Goal: Share content: Share content

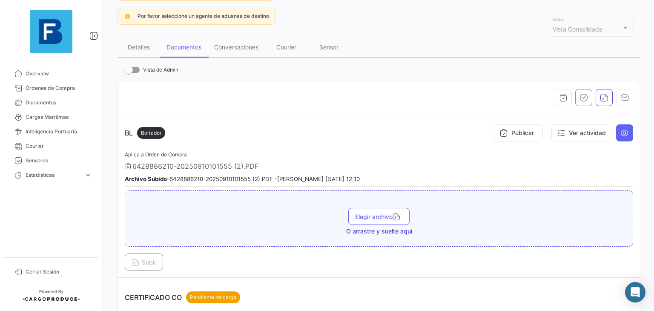
scroll to position [94, 0]
click at [620, 133] on icon at bounding box center [624, 134] width 9 height 9
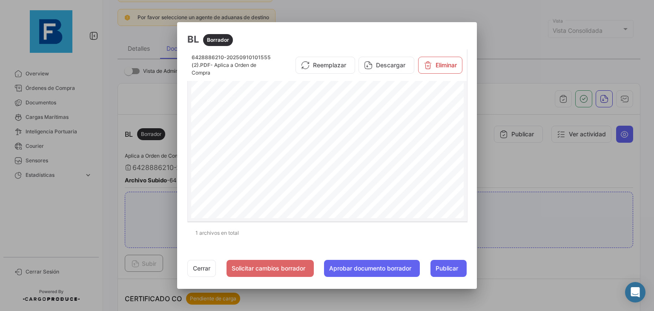
scroll to position [59, 0]
click at [198, 267] on button "Cerrar" at bounding box center [201, 268] width 29 height 17
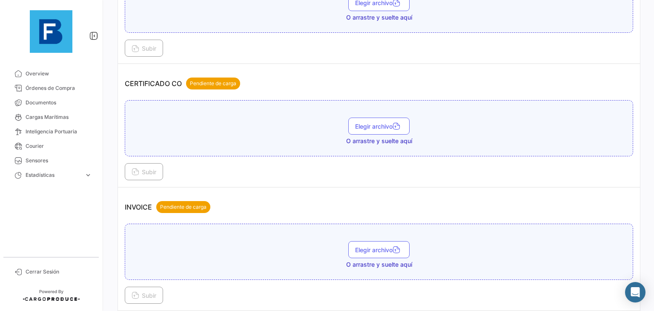
scroll to position [319, 0]
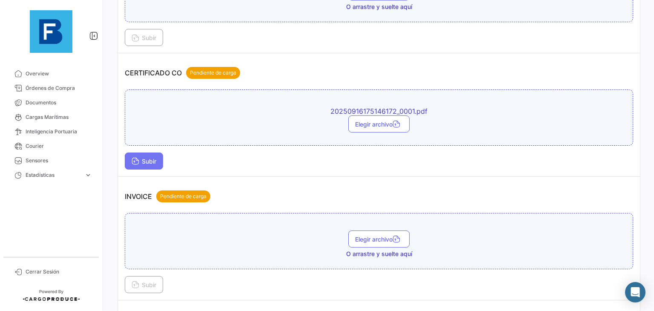
click at [146, 158] on span "Subir" at bounding box center [144, 161] width 25 height 7
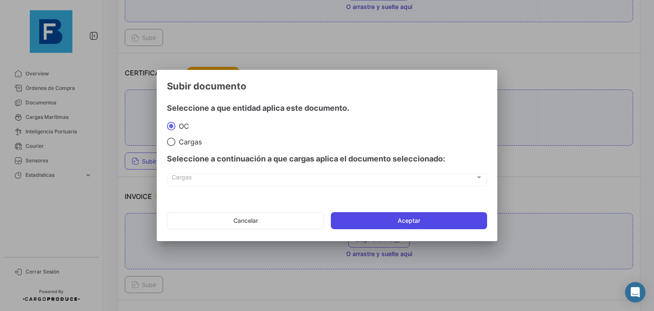
click at [404, 217] on button "Aceptar" at bounding box center [409, 220] width 156 height 17
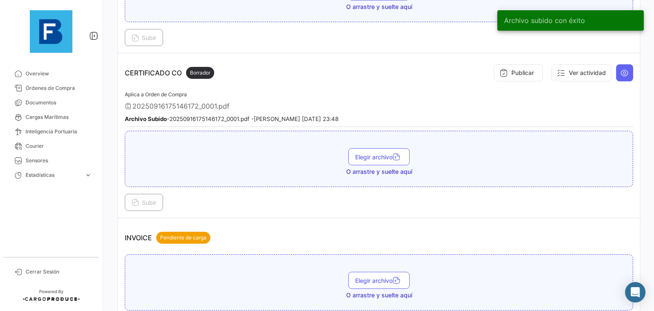
click at [483, 158] on div "Elegir archivo O arrastre y suelte aquí" at bounding box center [378, 162] width 499 height 28
click at [623, 75] on button at bounding box center [624, 72] width 17 height 17
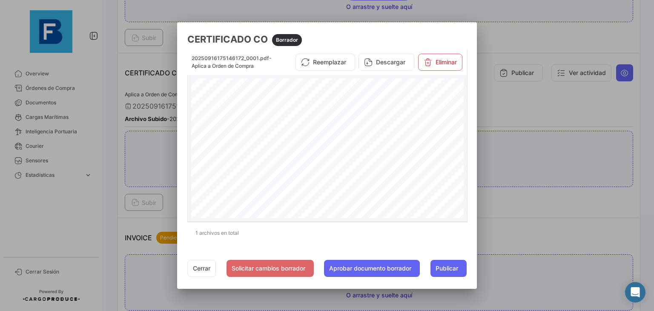
scroll to position [77, 0]
click at [198, 266] on button "Cerrar" at bounding box center [201, 268] width 29 height 17
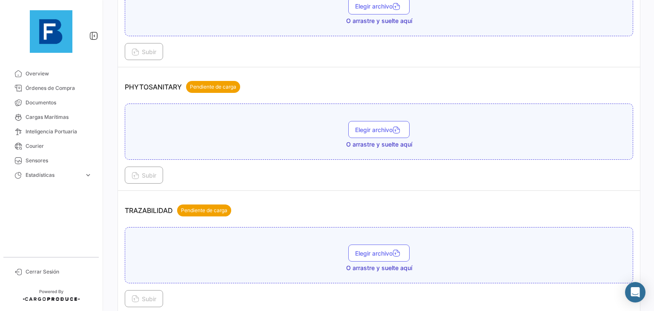
scroll to position [720, 0]
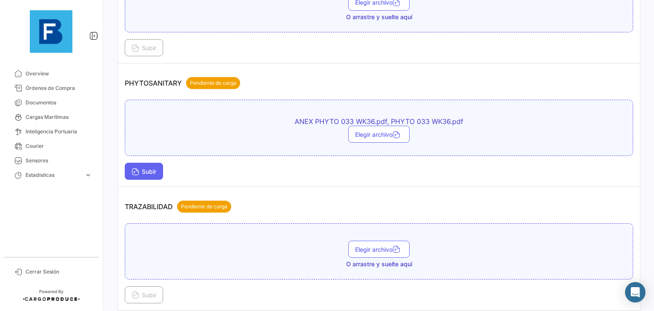
click at [140, 168] on span "Subir" at bounding box center [144, 171] width 25 height 7
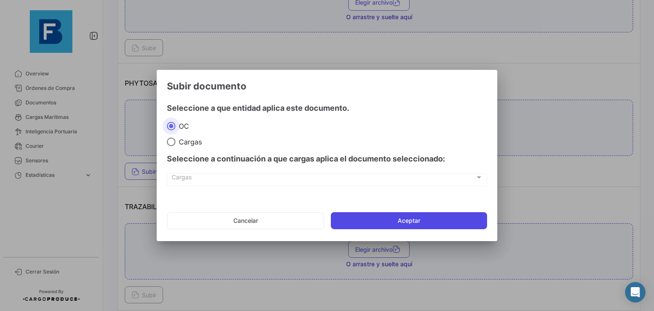
click at [358, 216] on button "Aceptar" at bounding box center [409, 220] width 156 height 17
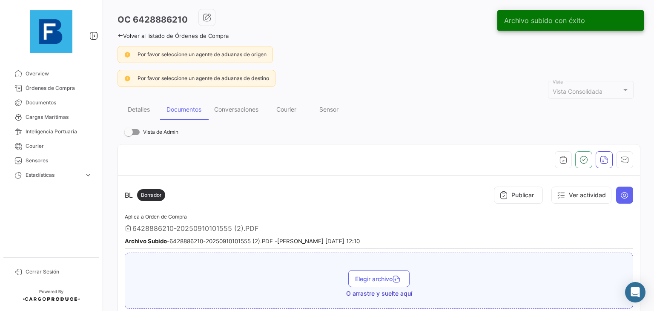
scroll to position [14, 0]
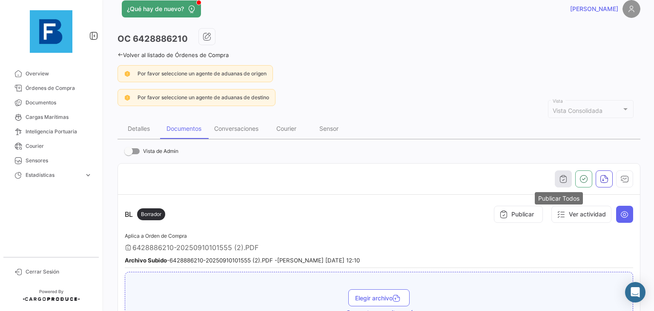
click at [559, 175] on icon "button" at bounding box center [563, 179] width 9 height 9
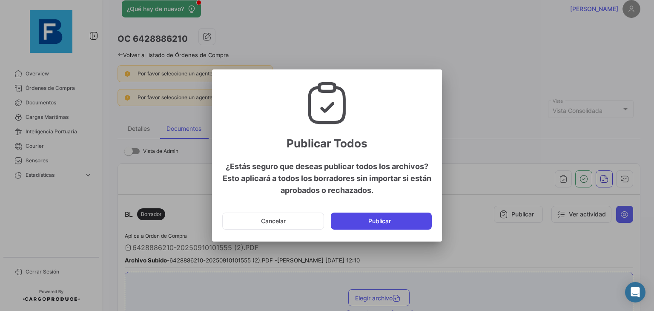
click at [389, 228] on button "Publicar" at bounding box center [381, 220] width 101 height 17
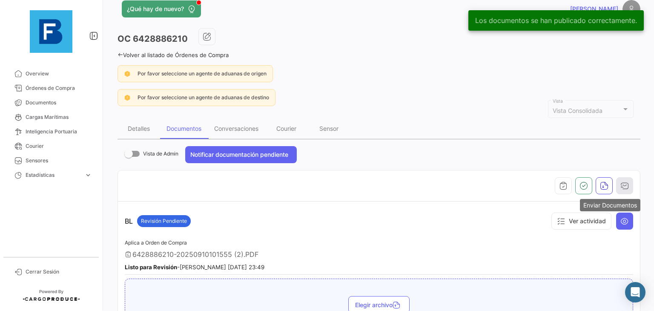
click at [619, 178] on button "button" at bounding box center [624, 185] width 17 height 17
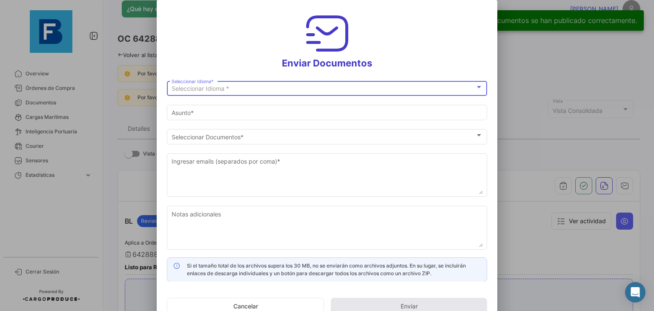
click at [461, 89] on div "Seleccionar Idioma *" at bounding box center [324, 88] width 304 height 7
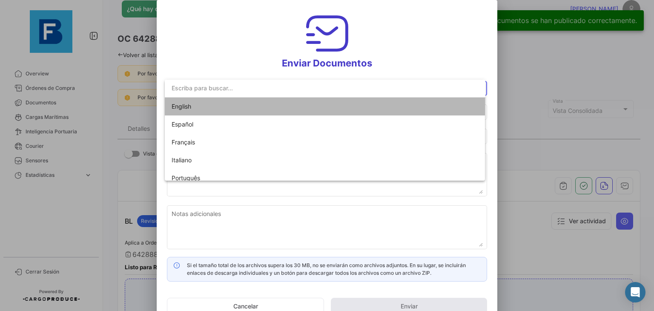
click at [387, 101] on mat-option "English" at bounding box center [325, 106] width 321 height 18
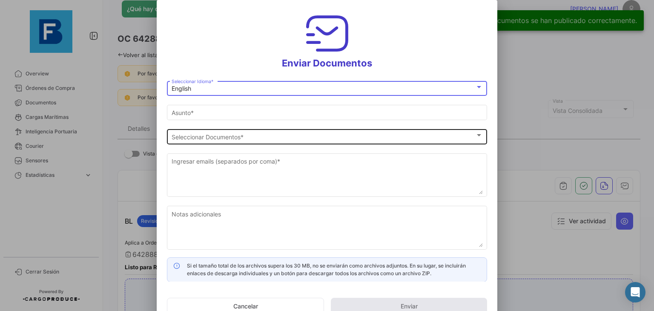
type input "[PERSON_NAME] has shared the documents of PO # 6428886210 with you"
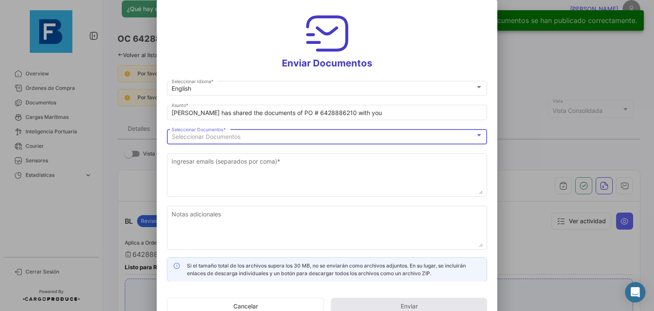
click at [390, 138] on div "Seleccionar Documentos" at bounding box center [324, 136] width 304 height 7
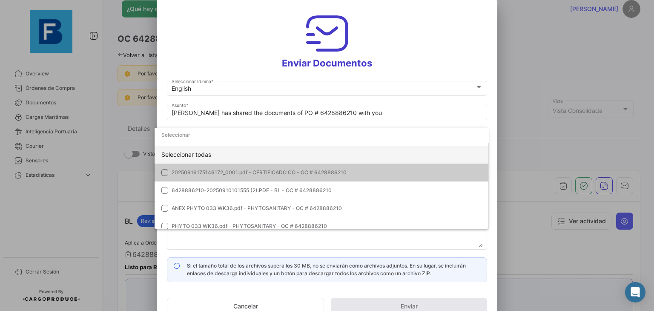
click at [366, 152] on div "Seleccionar todas" at bounding box center [322, 155] width 334 height 18
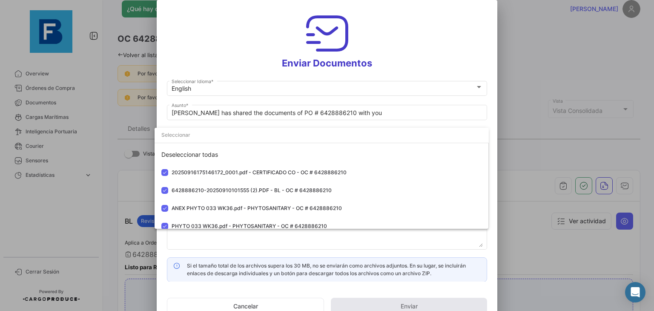
click at [342, 245] on div at bounding box center [327, 155] width 654 height 311
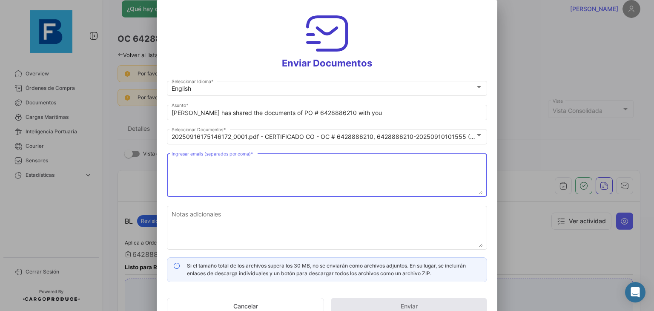
click at [298, 183] on textarea "Ingresar emails (separados por coma) *" at bounding box center [327, 175] width 311 height 37
paste textarea "[EMAIL_ADDRESS][DOMAIN_NAME]"
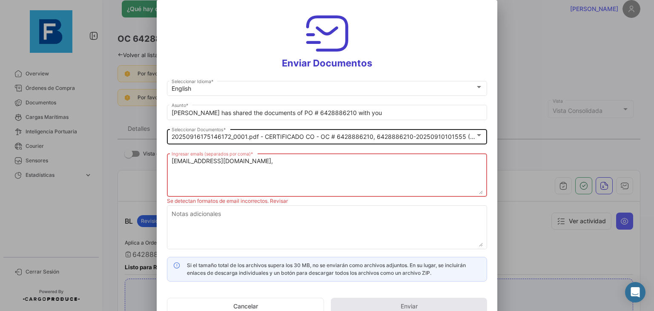
paste textarea "[EMAIL_ADDRESS][DOMAIN_NAME]"
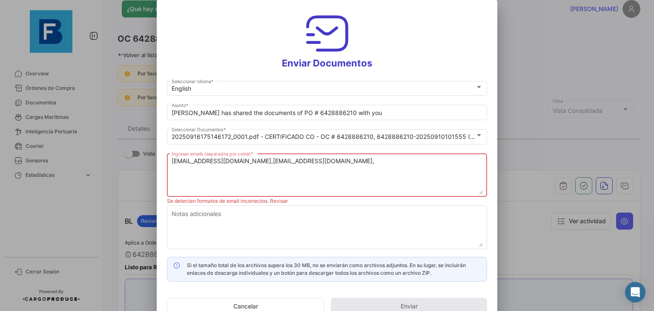
paste textarea "[EMAIL_ADDRESS][DOMAIN_NAME]"
paste textarea "[PERSON_NAME][EMAIL_ADDRESS][DOMAIN_NAME]"
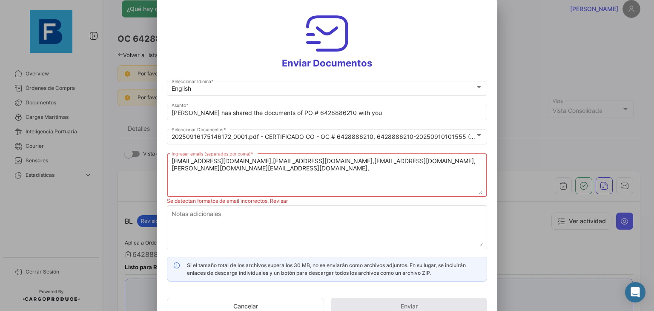
type textarea "[EMAIL_ADDRESS][DOMAIN_NAME],[EMAIL_ADDRESS][DOMAIN_NAME],[EMAIL_ADDRESS][DOMAI…"
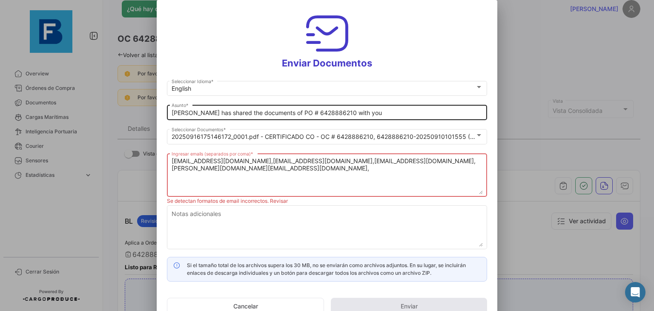
click at [361, 113] on div "[PERSON_NAME] has shared the documents of PO # 6428886210 with you Asunto *" at bounding box center [327, 111] width 311 height 17
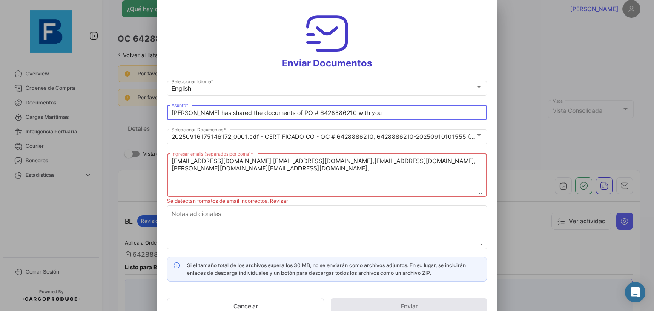
drag, startPoint x: 361, startPoint y: 113, endPoint x: 95, endPoint y: 123, distance: 265.8
click at [95, 123] on div "Enviar Documentos English Seleccionar Idioma * [PERSON_NAME] has shared the doc…" at bounding box center [327, 155] width 654 height 311
paste input "AtbMarket_Freskbana_Documents_Wk3"
type input "AtbMarket_Freskbana_Documents_Wk36"
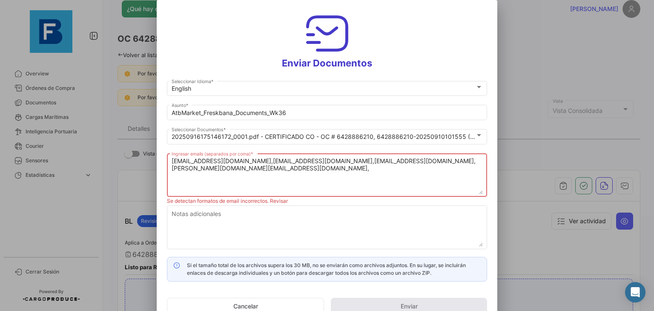
click at [197, 174] on textarea "[EMAIL_ADDRESS][DOMAIN_NAME],[EMAIL_ADDRESS][DOMAIN_NAME],[EMAIL_ADDRESS][DOMAI…" at bounding box center [327, 175] width 311 height 37
paste textarea "[PERSON_NAME][EMAIL_ADDRESS][DOMAIN_NAME], [DOMAIN_NAME][EMAIL_ADDRESS][DOMAIN_…"
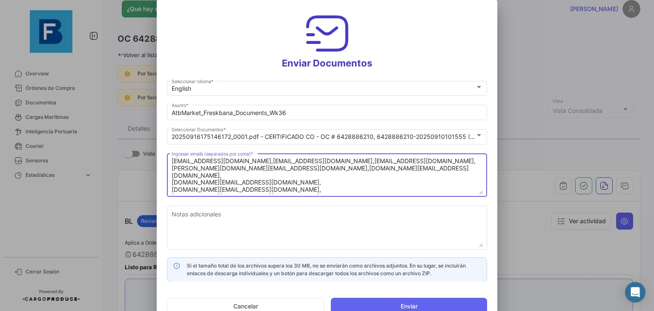
scroll to position [20, 0]
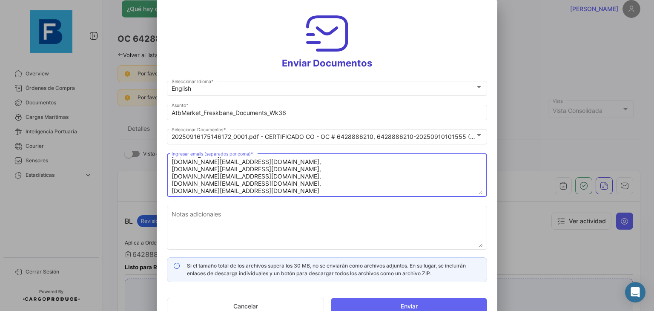
drag, startPoint x: 247, startPoint y: 178, endPoint x: 169, endPoint y: 175, distance: 78.0
click at [169, 175] on div "[EMAIL_ADDRESS][DOMAIN_NAME],[EMAIL_ADDRESS][DOMAIN_NAME],[EMAIL_ADDRESS][DOMAI…" at bounding box center [327, 174] width 320 height 45
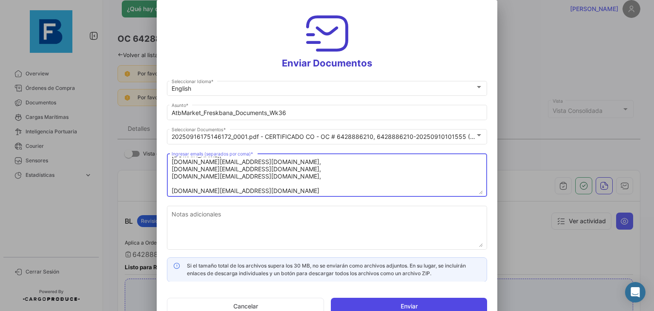
type textarea "[EMAIL_ADDRESS][DOMAIN_NAME],[EMAIL_ADDRESS][DOMAIN_NAME],[EMAIL_ADDRESS][DOMAI…"
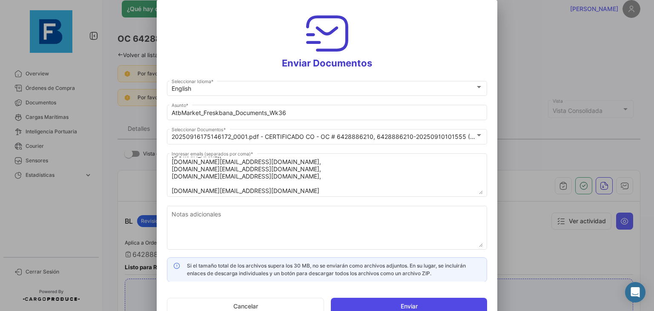
click at [419, 302] on button "Enviar" at bounding box center [409, 306] width 156 height 17
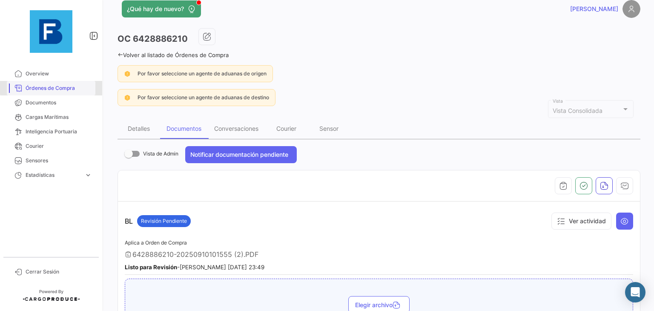
click at [60, 87] on span "Órdenes de Compra" at bounding box center [59, 88] width 66 height 8
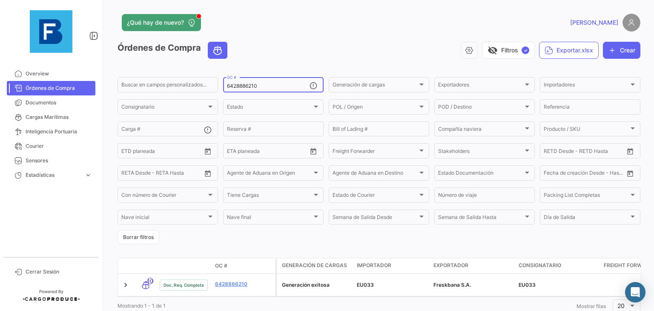
click at [252, 86] on input "6428886210" at bounding box center [268, 86] width 83 height 6
paste input "928397"
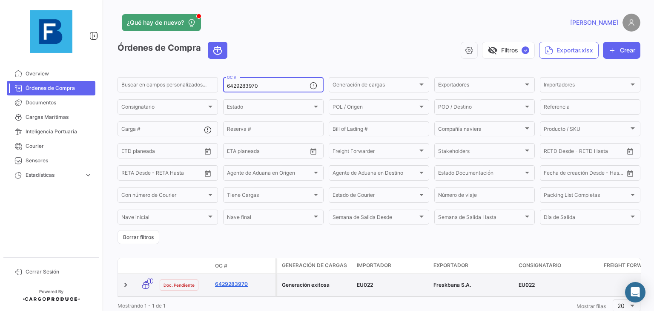
type input "6429283970"
click at [235, 284] on link "6429283970" at bounding box center [243, 284] width 57 height 8
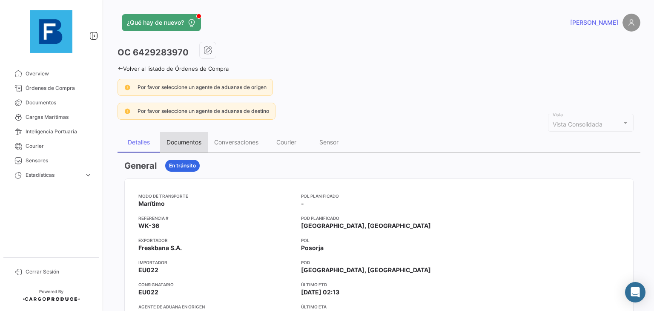
click at [183, 142] on div "Documentos" at bounding box center [183, 141] width 35 height 7
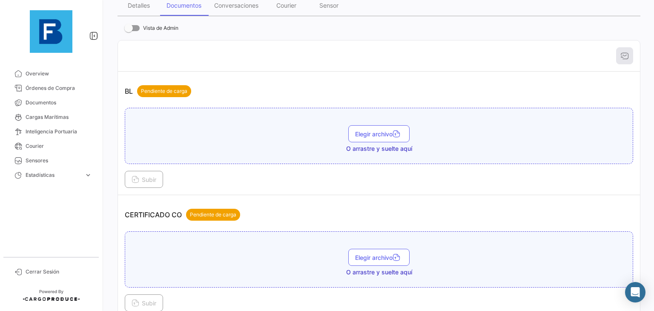
scroll to position [140, 0]
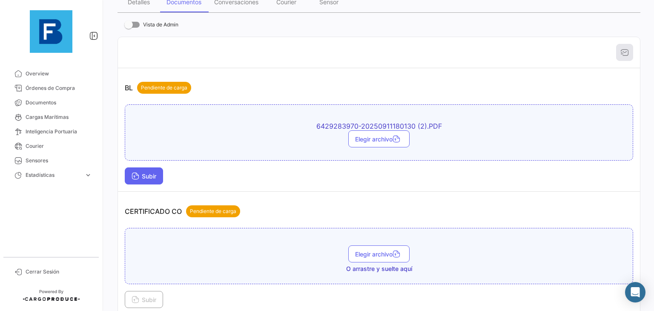
click at [148, 168] on button "Subir" at bounding box center [144, 175] width 38 height 17
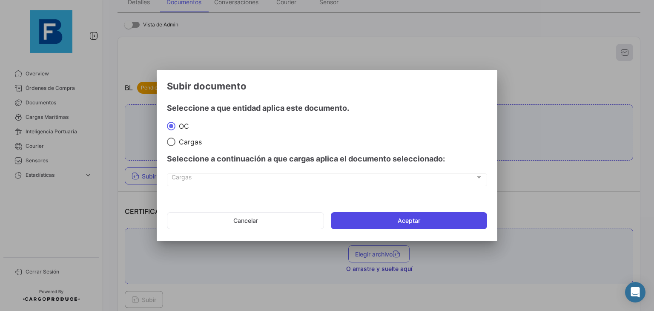
click at [352, 219] on button "Aceptar" at bounding box center [409, 220] width 156 height 17
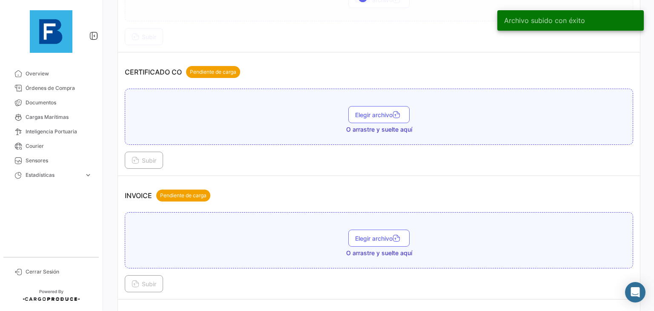
scroll to position [309, 0]
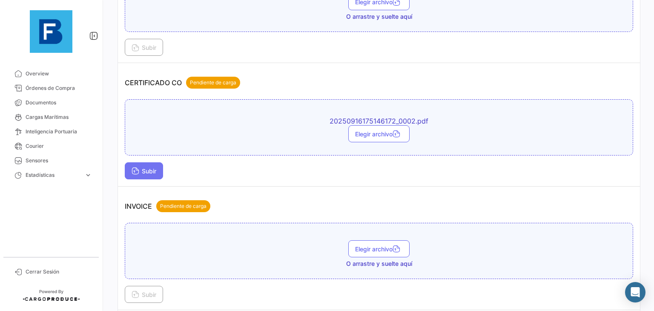
click at [141, 167] on span "Subir" at bounding box center [144, 170] width 25 height 7
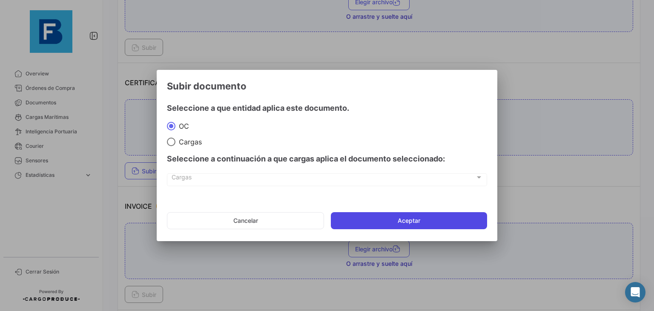
click at [375, 222] on button "Aceptar" at bounding box center [409, 220] width 156 height 17
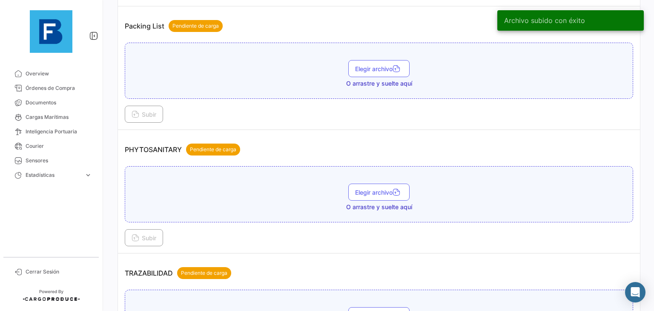
scroll to position [605, 0]
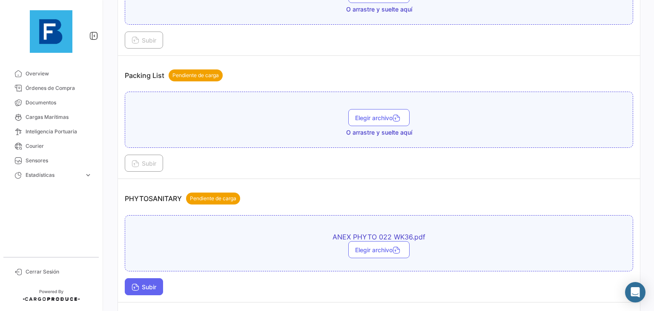
click at [151, 283] on span "Subir" at bounding box center [144, 286] width 25 height 7
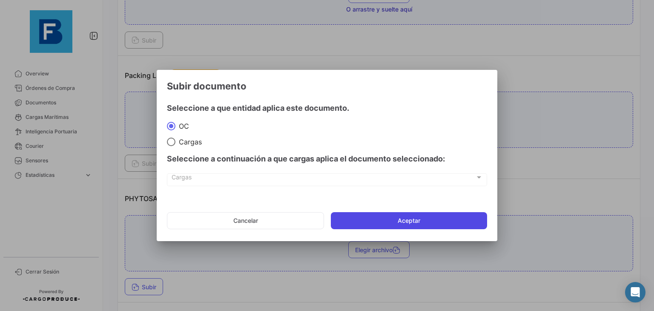
click at [421, 216] on button "Aceptar" at bounding box center [409, 220] width 156 height 17
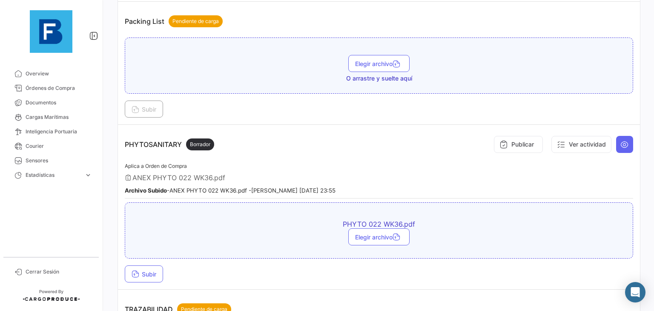
scroll to position [665, 0]
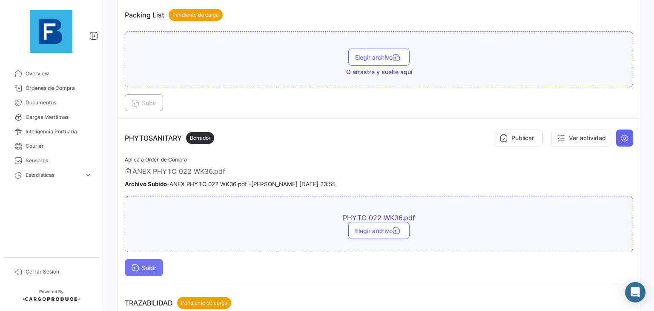
click at [136, 264] on icon at bounding box center [136, 268] width 8 height 8
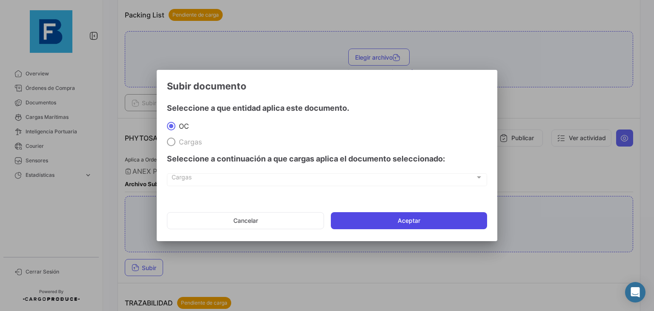
click at [406, 218] on button "Aceptar" at bounding box center [409, 220] width 156 height 17
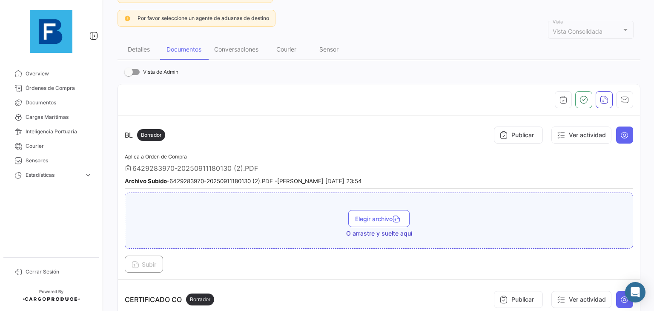
scroll to position [76, 0]
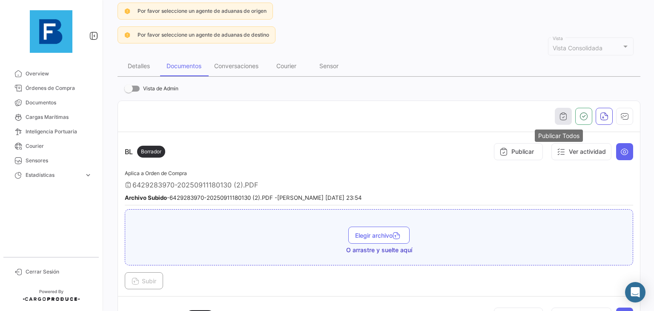
click at [555, 114] on button "button" at bounding box center [563, 116] width 17 height 17
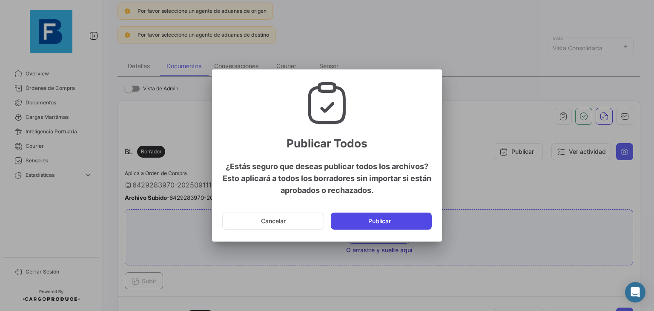
click at [387, 215] on button "Publicar" at bounding box center [381, 220] width 101 height 17
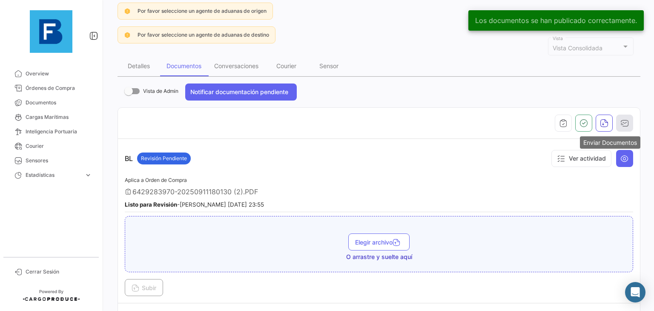
click at [621, 123] on icon "button" at bounding box center [624, 123] width 9 height 9
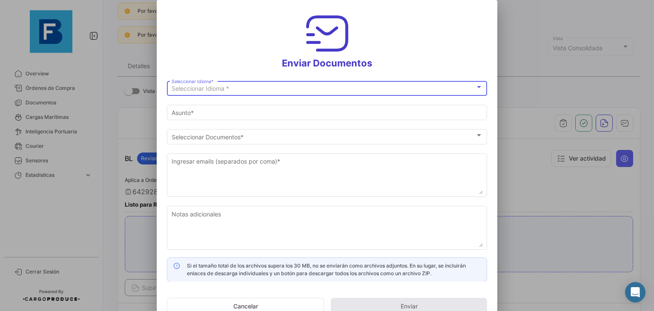
click at [408, 86] on div "Seleccionar Idioma *" at bounding box center [324, 88] width 304 height 7
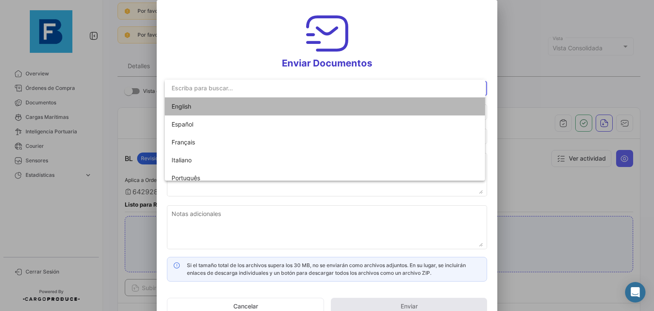
click at [369, 101] on mat-option "English" at bounding box center [325, 106] width 321 height 18
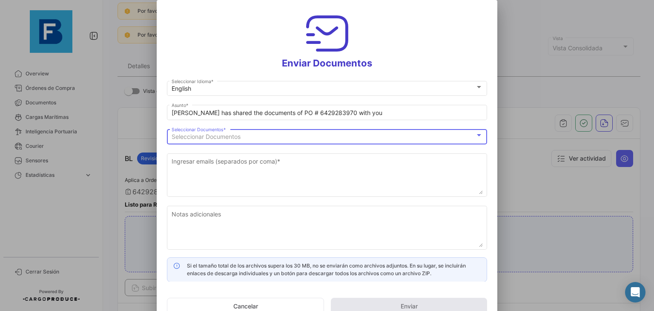
click at [315, 135] on div "Seleccionar Documentos" at bounding box center [324, 136] width 304 height 7
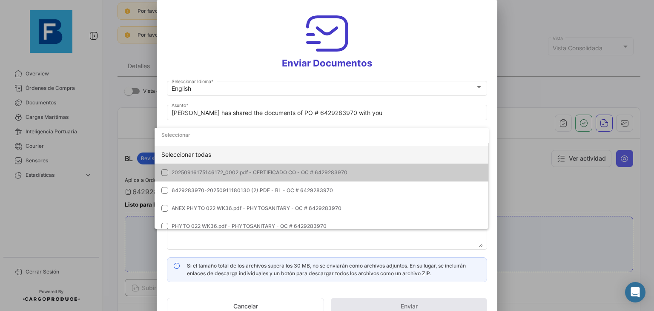
click at [282, 158] on div "Seleccionar todas" at bounding box center [322, 155] width 334 height 18
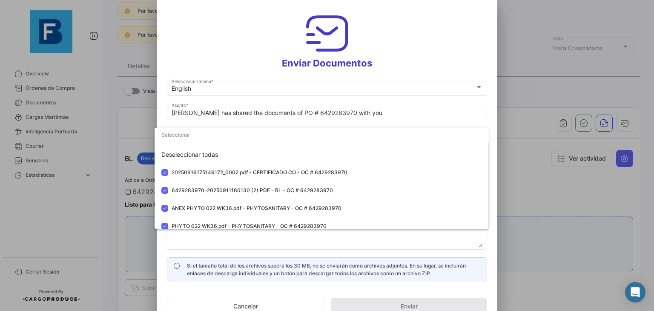
click at [275, 254] on div at bounding box center [327, 155] width 654 height 311
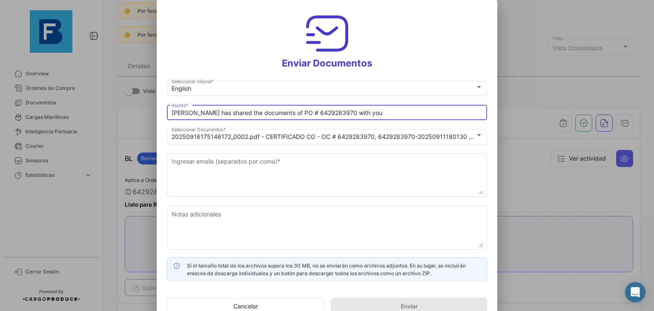
drag, startPoint x: 392, startPoint y: 113, endPoint x: 66, endPoint y: 135, distance: 326.4
click at [66, 135] on div "Enviar Documentos English Seleccionar Idioma * [PERSON_NAME] has shared the doc…" at bounding box center [327, 155] width 654 height 311
paste input "BANFRESCO_DOCUMENTS_FRESKBANA_WK"
type input "BANFRESCO_DOCUMENTS_FRESKBANA_WK36"
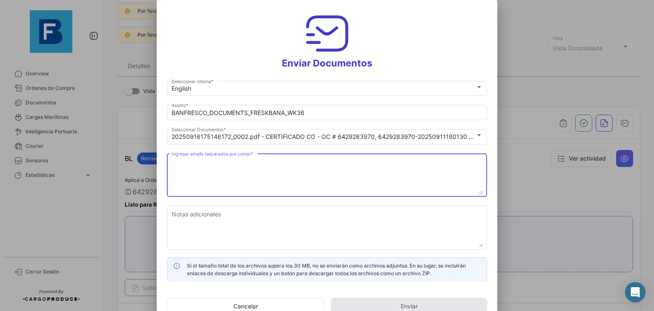
click at [325, 160] on textarea "Ingresar emails (separados por coma) *" at bounding box center [327, 175] width 311 height 37
paste textarea "[EMAIL_ADDRESS][DOMAIN_NAME]"
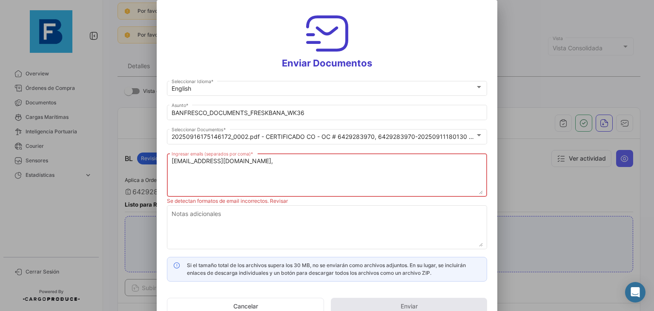
paste textarea "[EMAIL_ADDRESS][DOMAIN_NAME]"
paste textarea "[PERSON_NAME][EMAIL_ADDRESS][DOMAIN_NAME], [DOMAIN_NAME][EMAIL_ADDRESS][DOMAIN_…"
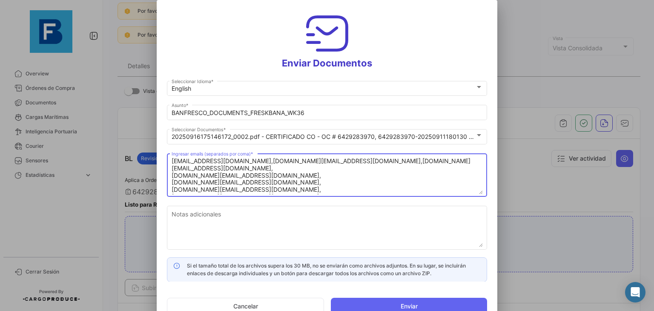
scroll to position [14, 0]
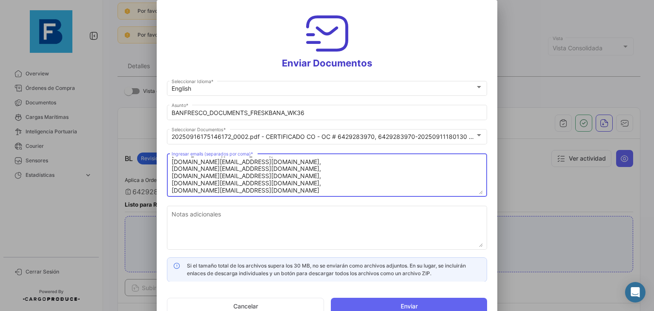
drag, startPoint x: 247, startPoint y: 178, endPoint x: 161, endPoint y: 175, distance: 85.6
click at [161, 175] on mat-dialog-content "English Seleccionar Idioma * BANFRESCO_DOCUMENTS_FRESKBANA_WK36 Asunto * 202509…" at bounding box center [327, 180] width 341 height 202
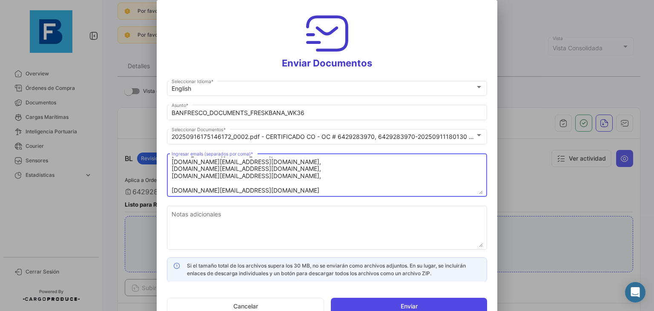
type textarea "[EMAIL_ADDRESS][DOMAIN_NAME],[DOMAIN_NAME][EMAIL_ADDRESS][DOMAIN_NAME],[DOMAIN_…"
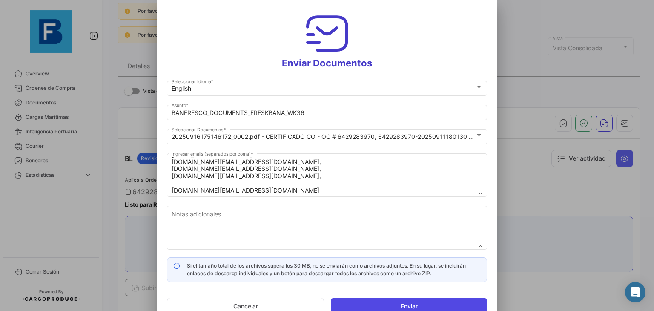
click at [406, 302] on button "Enviar" at bounding box center [409, 306] width 156 height 17
